Goal: Transaction & Acquisition: Obtain resource

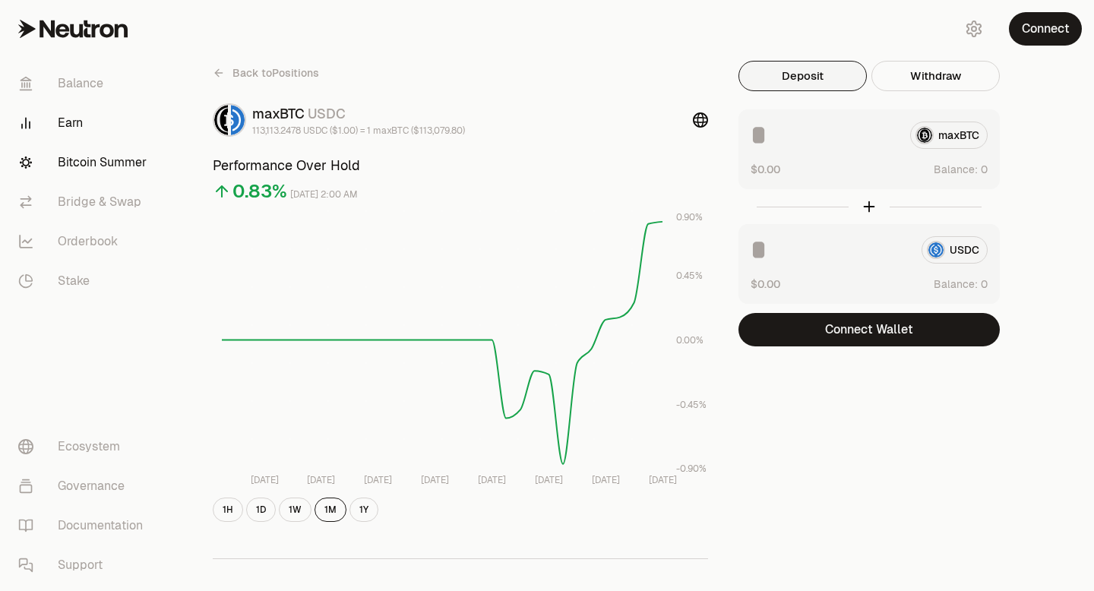
click at [116, 157] on link "Bitcoin Summer" at bounding box center [85, 163] width 158 height 40
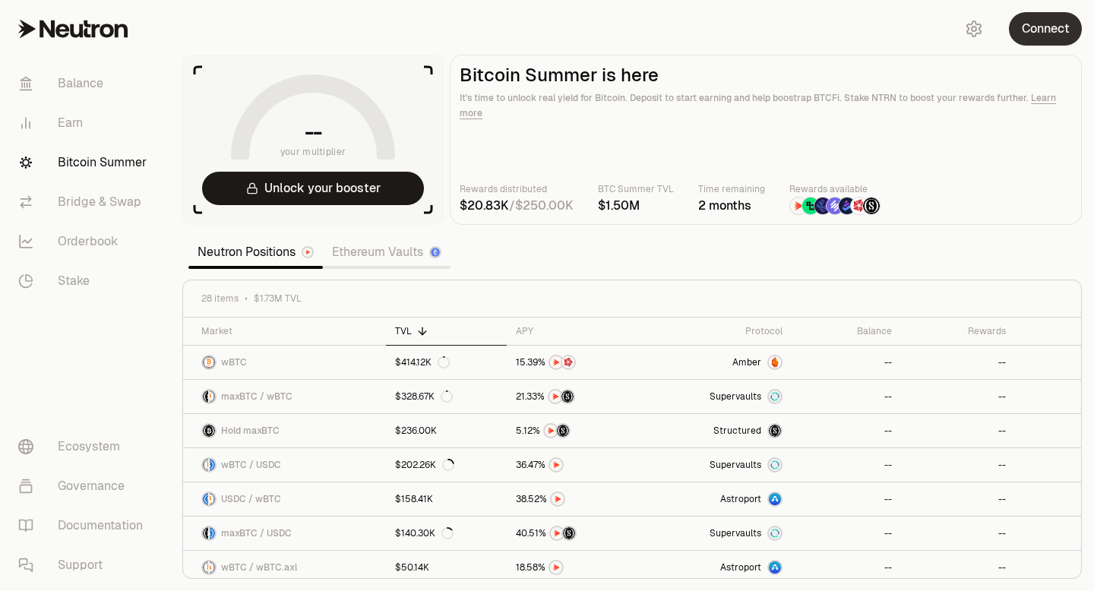
click at [1041, 29] on button "Connect" at bounding box center [1045, 28] width 73 height 33
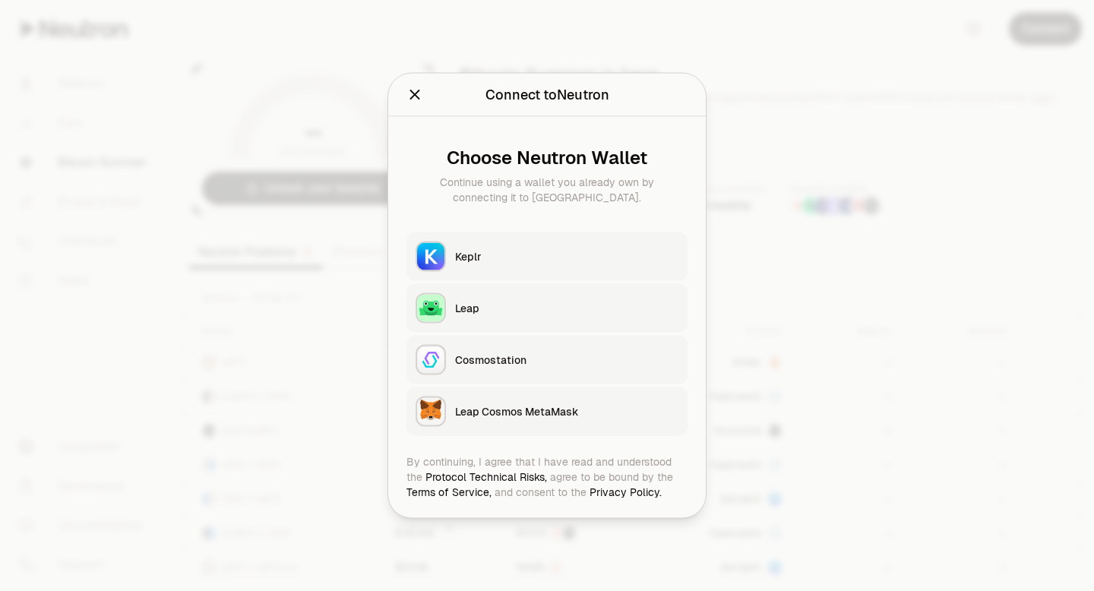
click at [514, 255] on div "Keplr" at bounding box center [566, 256] width 223 height 15
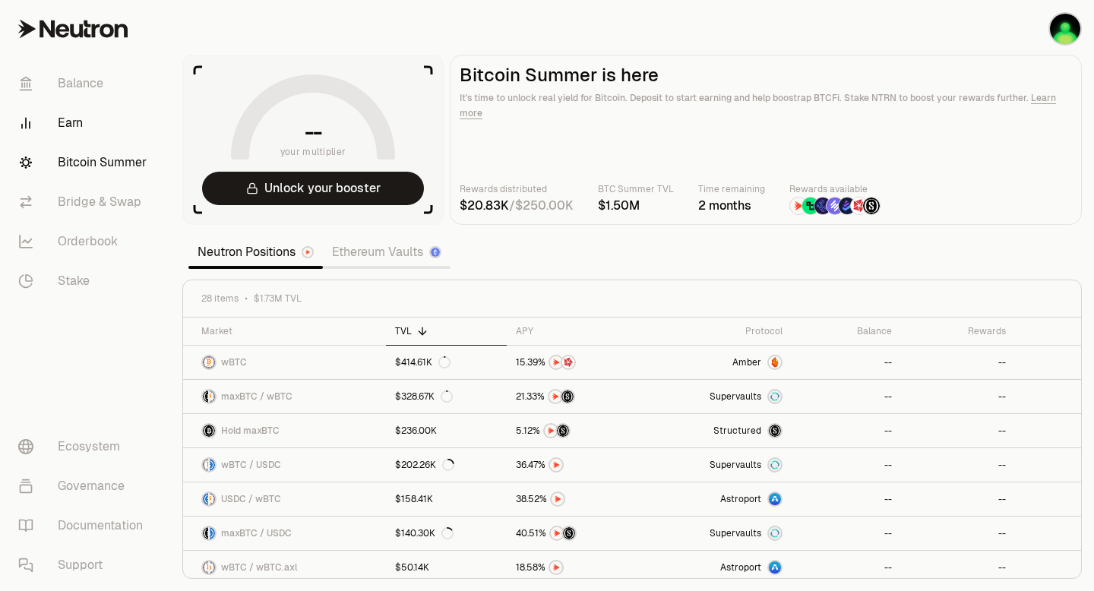
click at [78, 119] on link "Earn" at bounding box center [85, 123] width 158 height 40
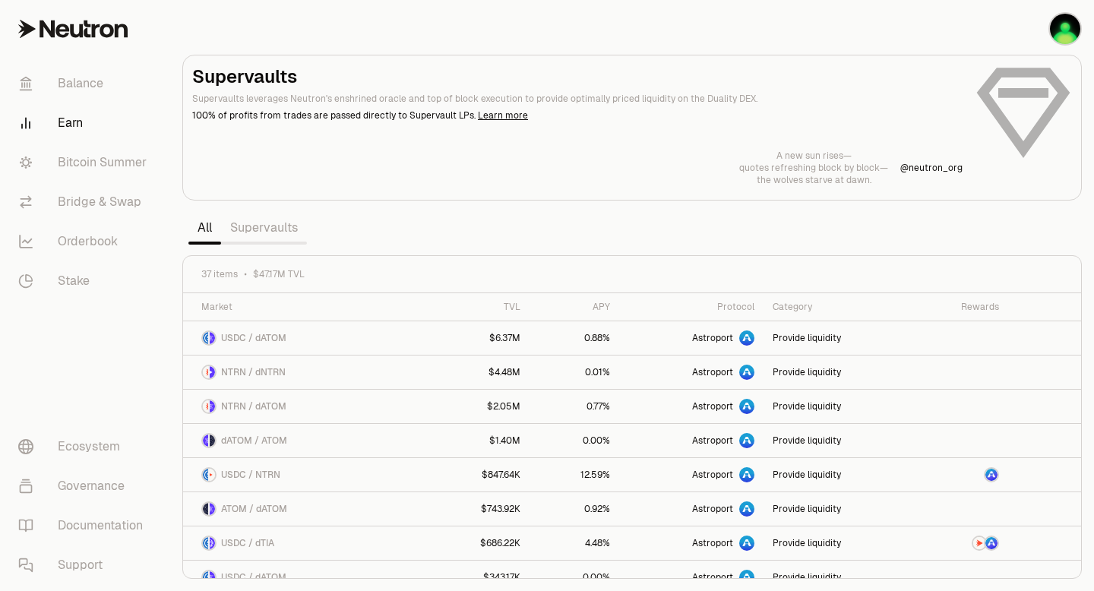
click at [276, 234] on link "Supervaults" at bounding box center [264, 228] width 86 height 30
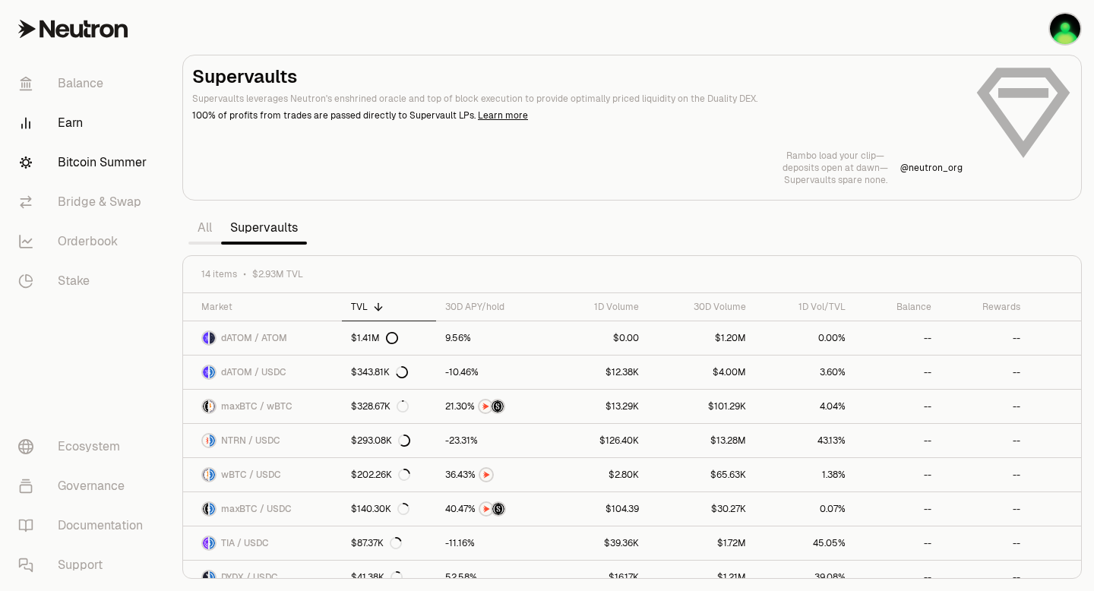
click at [126, 166] on link "Bitcoin Summer" at bounding box center [85, 163] width 158 height 40
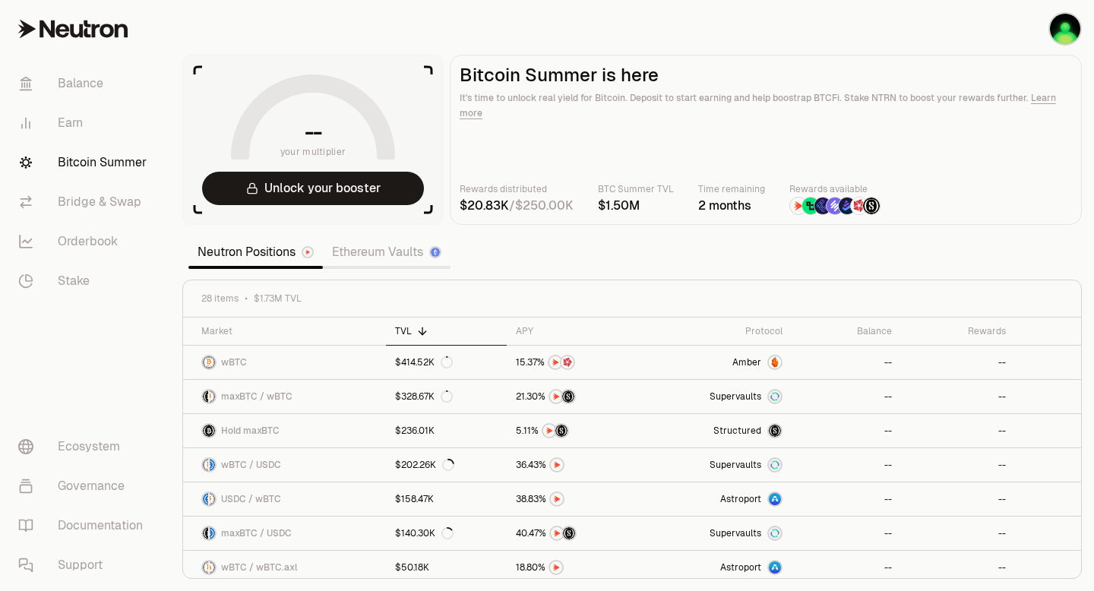
click at [1043, 99] on link "Learn more" at bounding box center [758, 105] width 597 height 27
